Goal: Task Accomplishment & Management: Manage account settings

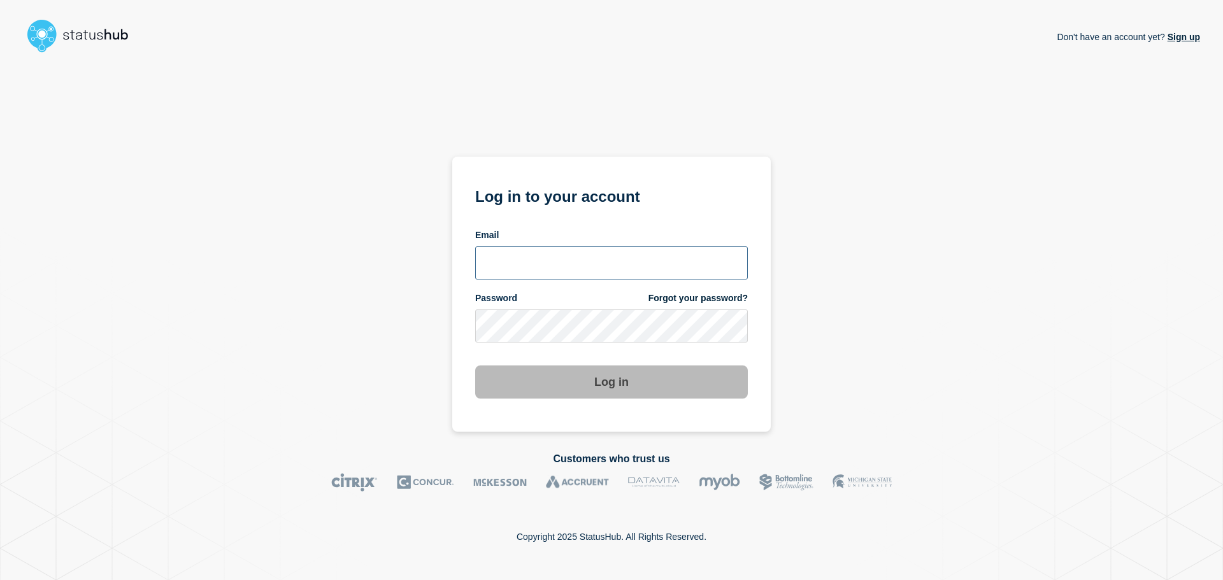
click at [569, 253] on input "email input" at bounding box center [611, 262] width 273 height 33
type input "[EMAIL_ADDRESS][DOMAIN_NAME]"
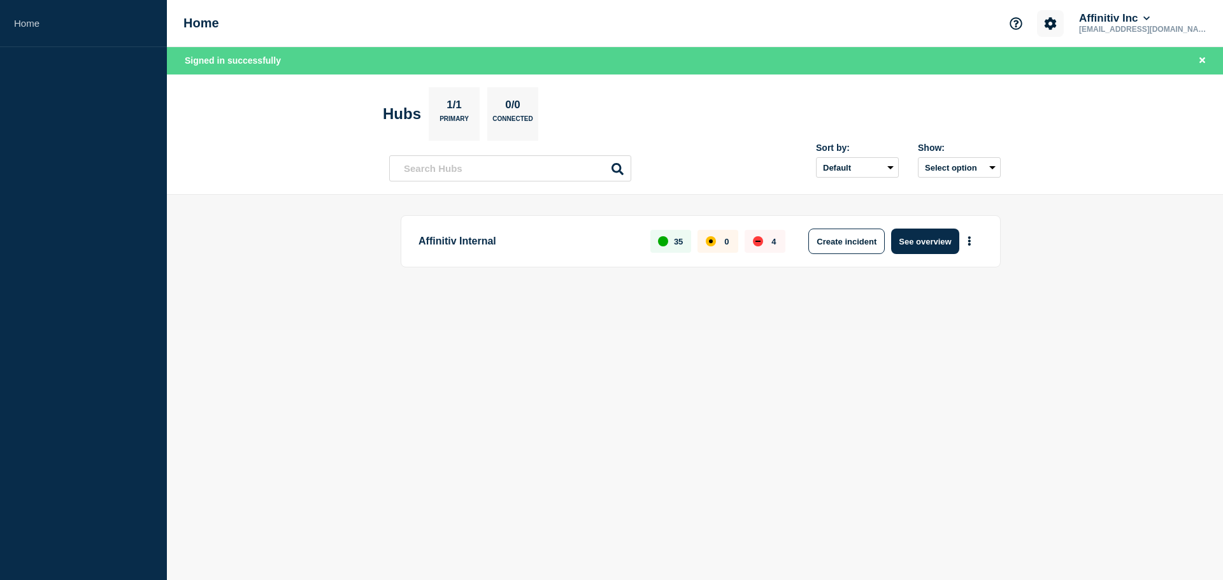
click at [1056, 28] on icon "Account settings" at bounding box center [1050, 23] width 13 height 13
click at [1077, 108] on link "Billing" at bounding box center [1075, 107] width 25 height 11
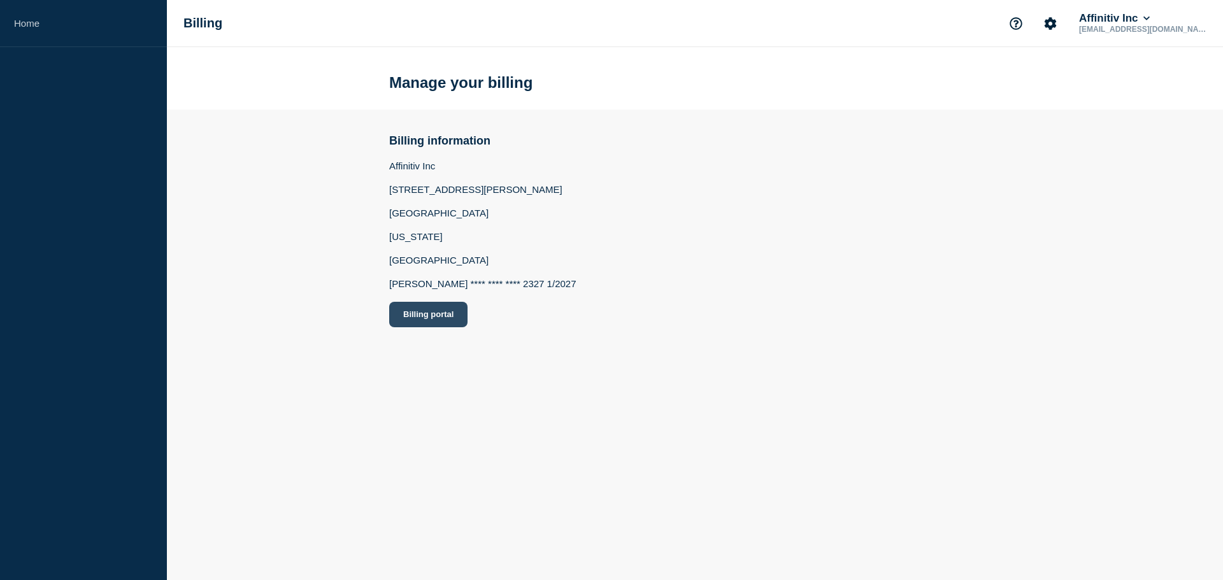
click at [408, 319] on button "Billing portal" at bounding box center [428, 314] width 78 height 25
